Goal: Navigation & Orientation: Go to known website

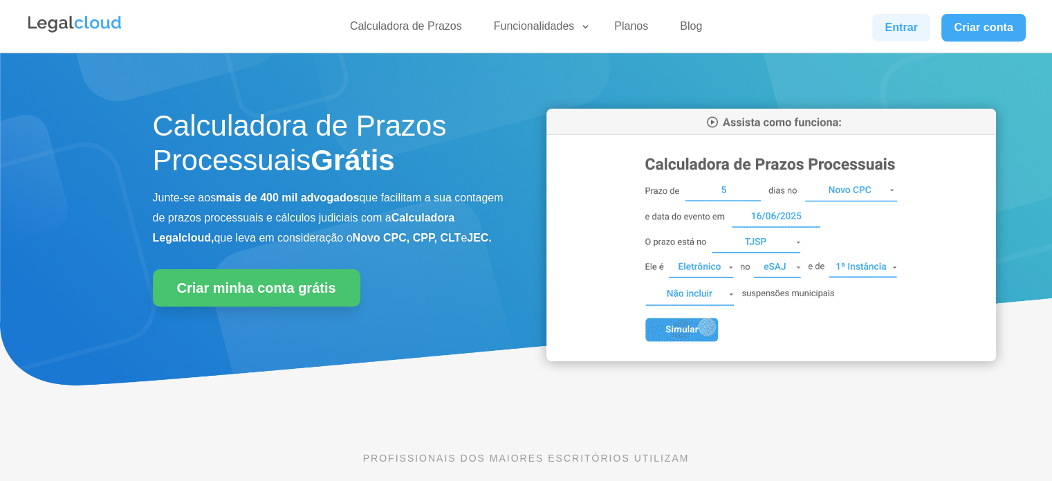
click at [880, 33] on link "Entrar" at bounding box center [901, 28] width 58 height 28
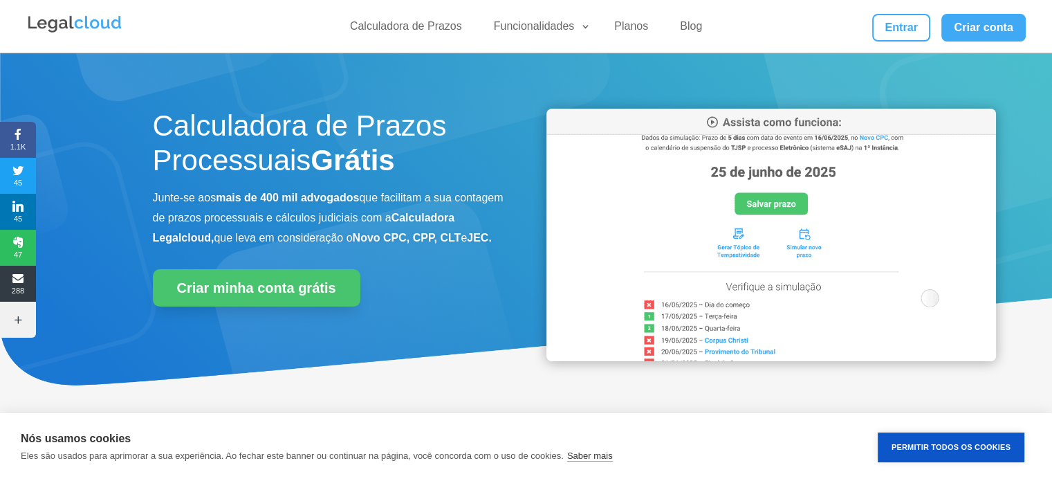
click at [896, 41] on div "Calculadora de Prazos Funcionalidades Calculadora de Prazos DJEN/DJE Prazos e A…" at bounding box center [525, 26] width 999 height 53
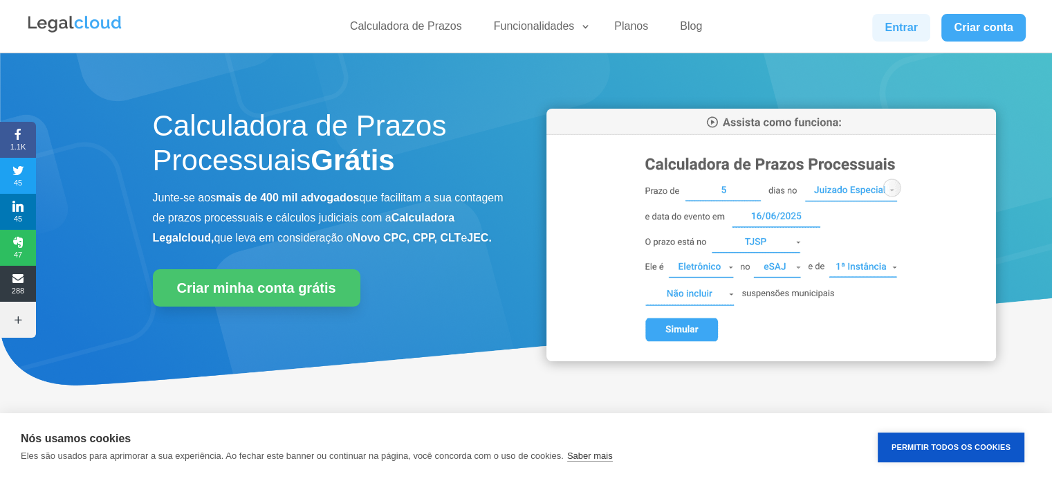
click at [895, 30] on link "Entrar" at bounding box center [901, 28] width 58 height 28
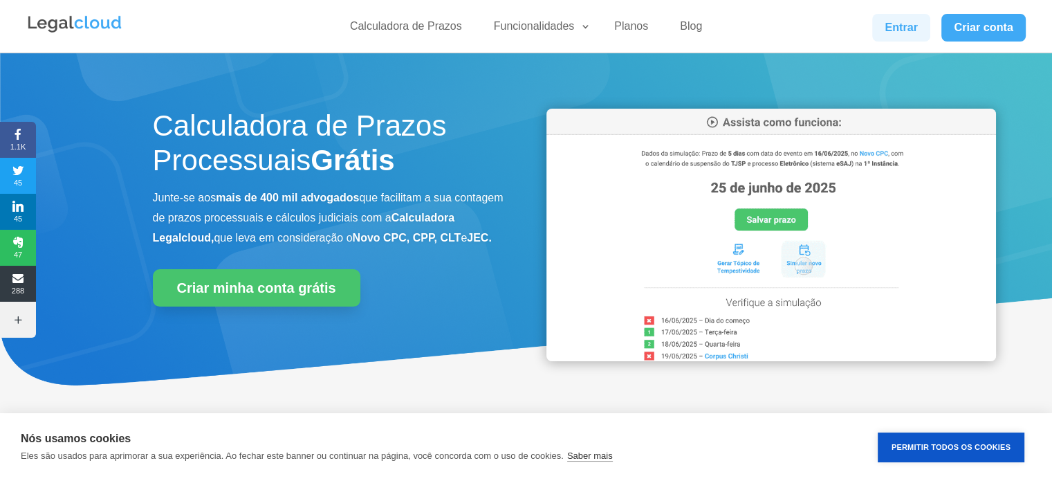
click at [910, 22] on link "Entrar" at bounding box center [901, 28] width 58 height 28
